Goal: Navigation & Orientation: Find specific page/section

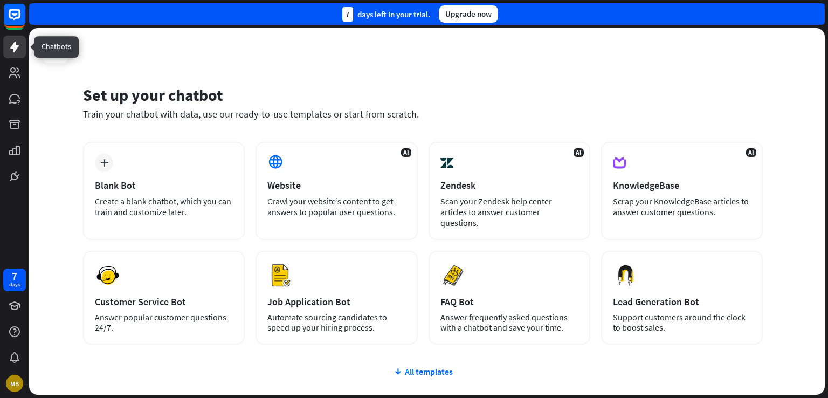
click at [16, 49] on icon at bounding box center [14, 47] width 9 height 11
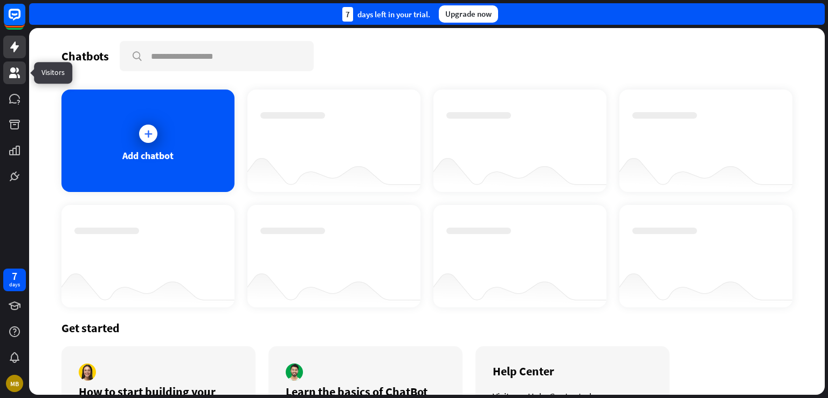
click at [15, 72] on icon at bounding box center [14, 72] width 11 height 11
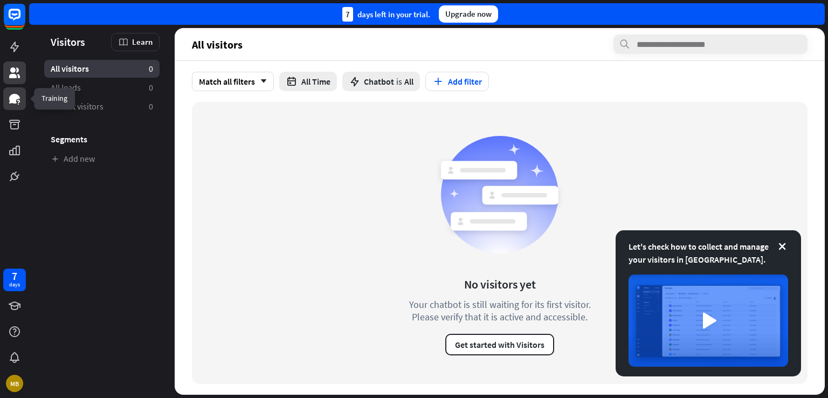
click at [15, 101] on icon at bounding box center [14, 99] width 11 height 10
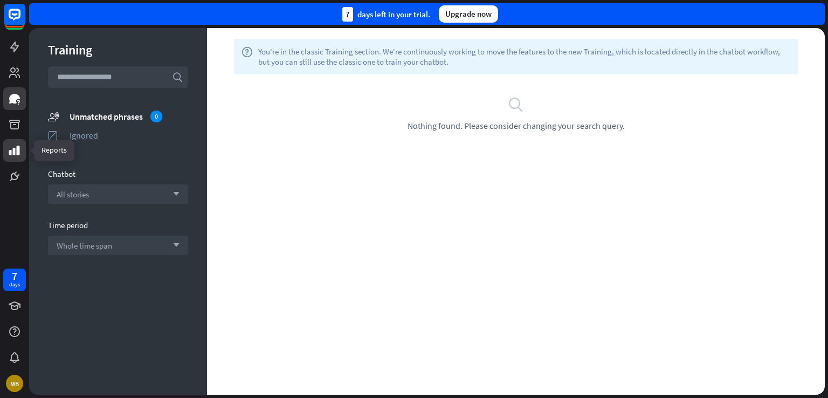
click at [15, 141] on link at bounding box center [14, 150] width 23 height 23
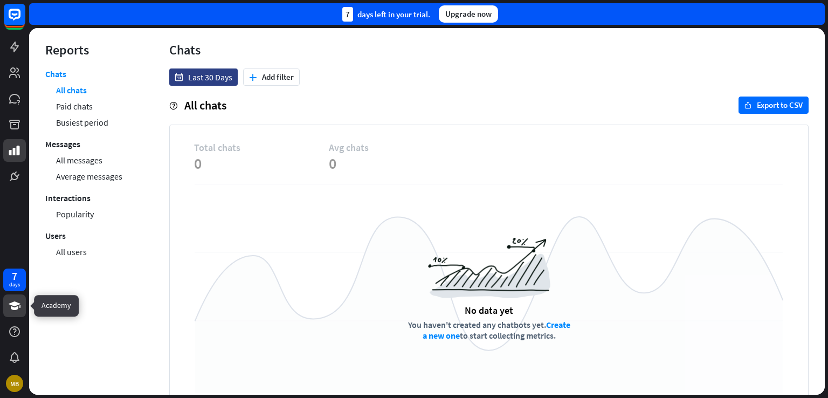
click at [15, 305] on icon at bounding box center [15, 305] width 12 height 9
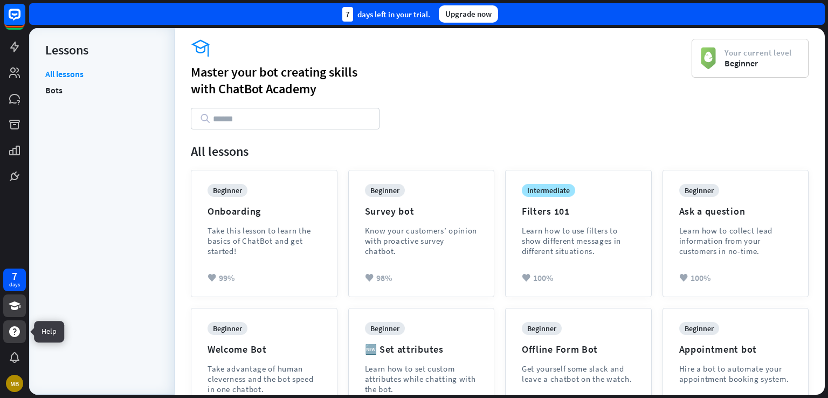
click at [16, 335] on icon at bounding box center [14, 331] width 11 height 11
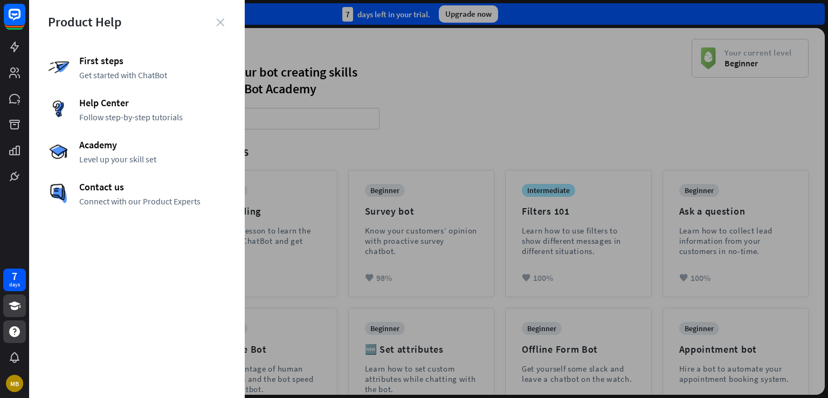
click at [220, 19] on icon "close" at bounding box center [220, 22] width 8 height 8
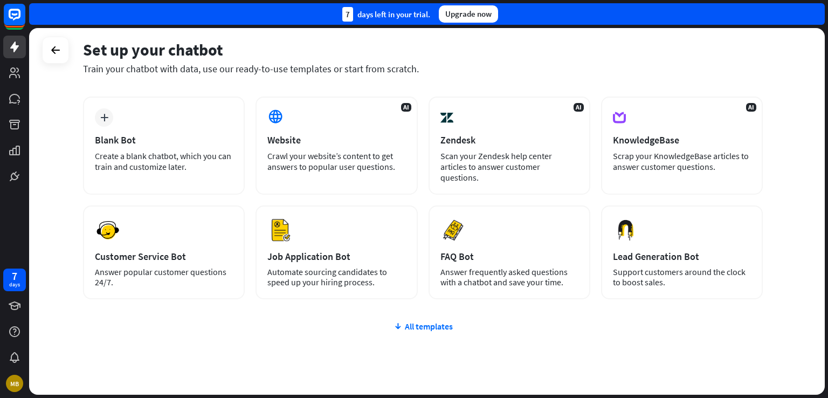
scroll to position [67, 0]
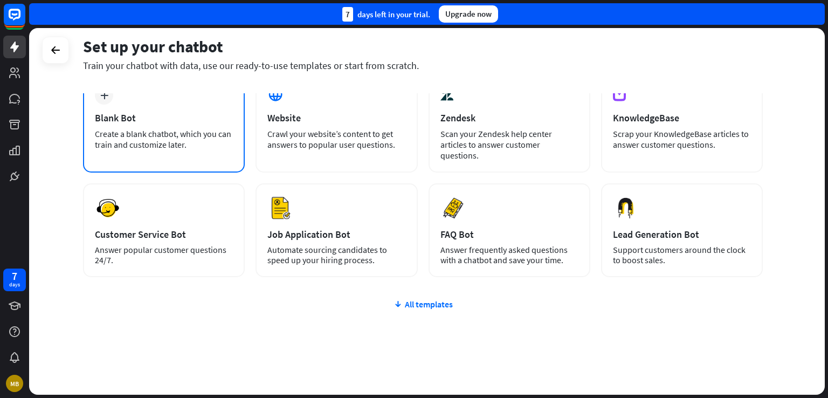
click at [201, 130] on div "Create a blank chatbot, which you can train and customize later." at bounding box center [164, 139] width 138 height 22
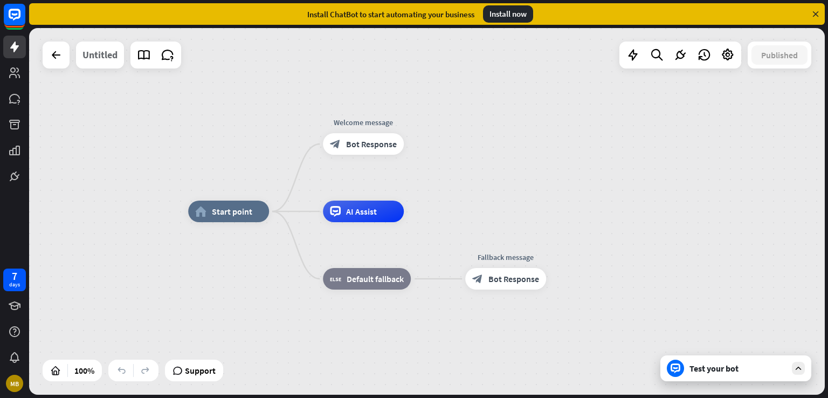
click at [108, 59] on div "Untitled" at bounding box center [100, 55] width 35 height 27
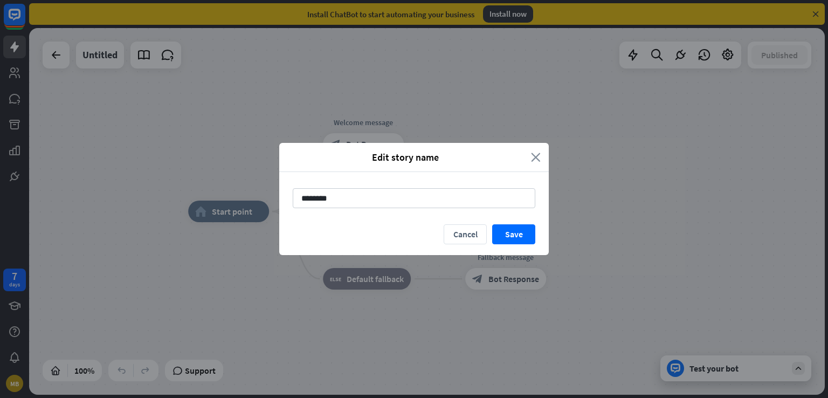
click at [540, 156] on icon "close" at bounding box center [536, 157] width 10 height 12
